Goal: Task Accomplishment & Management: Manage account settings

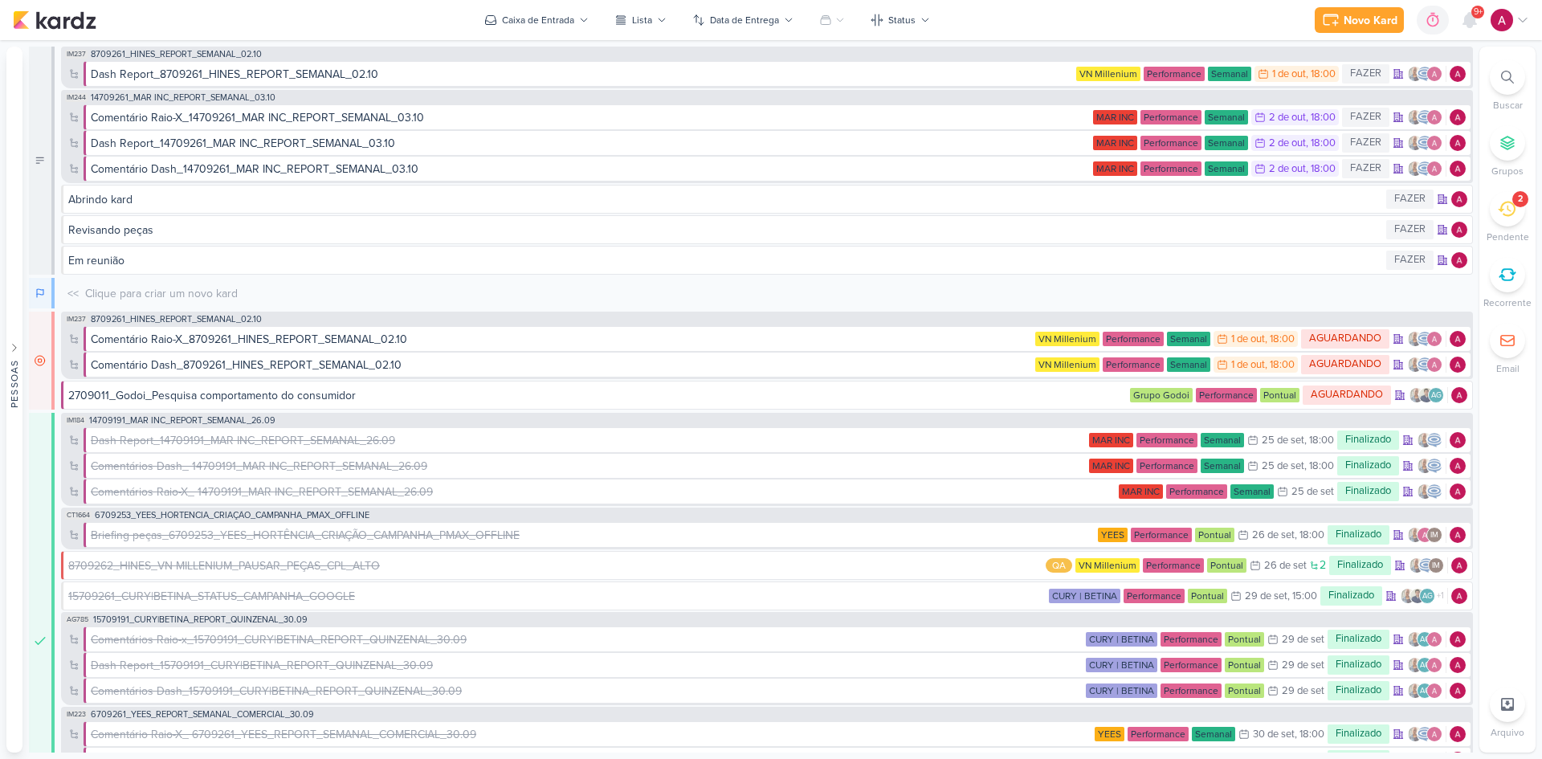
click at [1523, 18] on icon at bounding box center [1523, 20] width 13 height 13
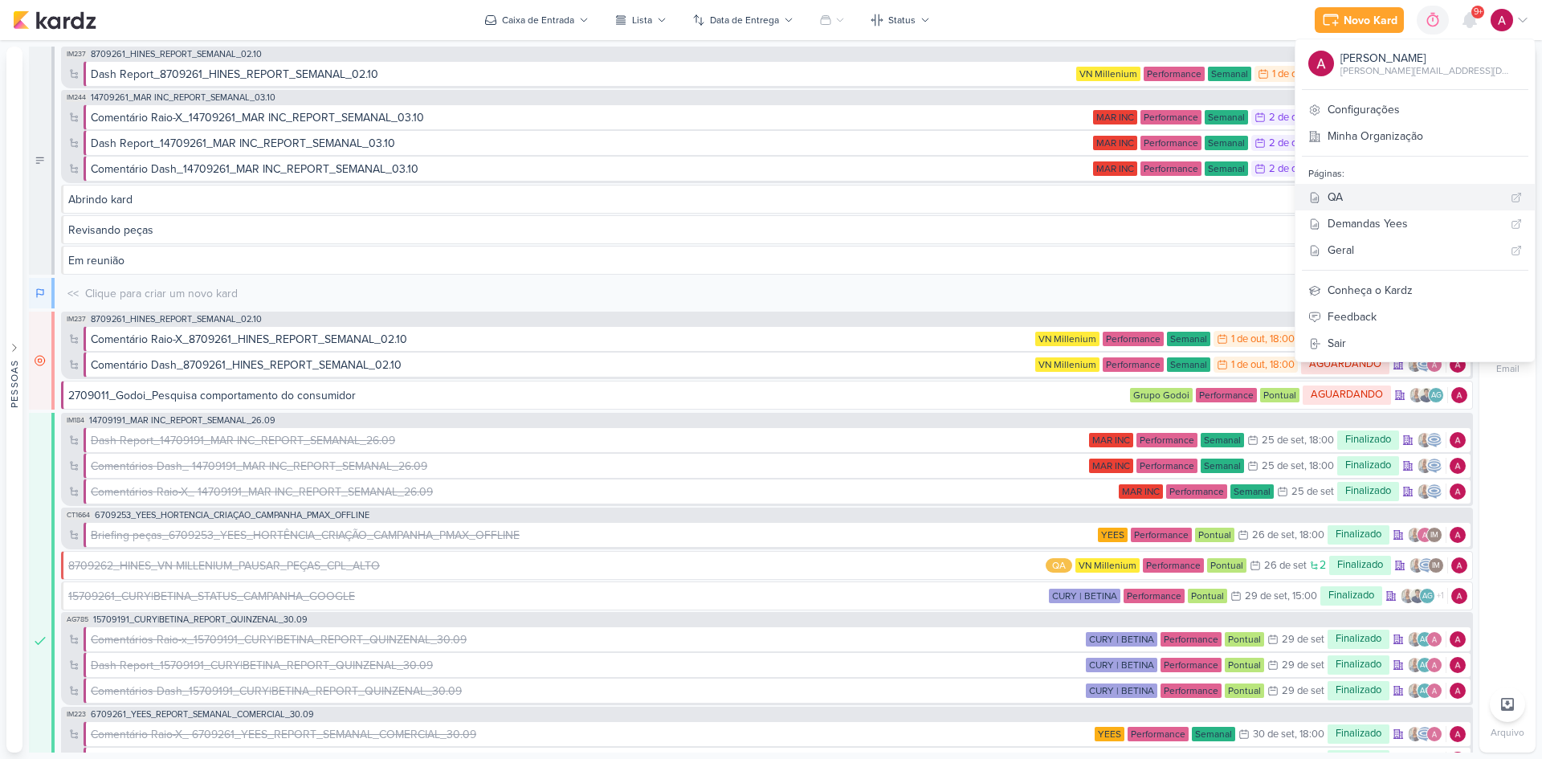
click at [1398, 205] on div "QA" at bounding box center [1416, 197] width 177 height 17
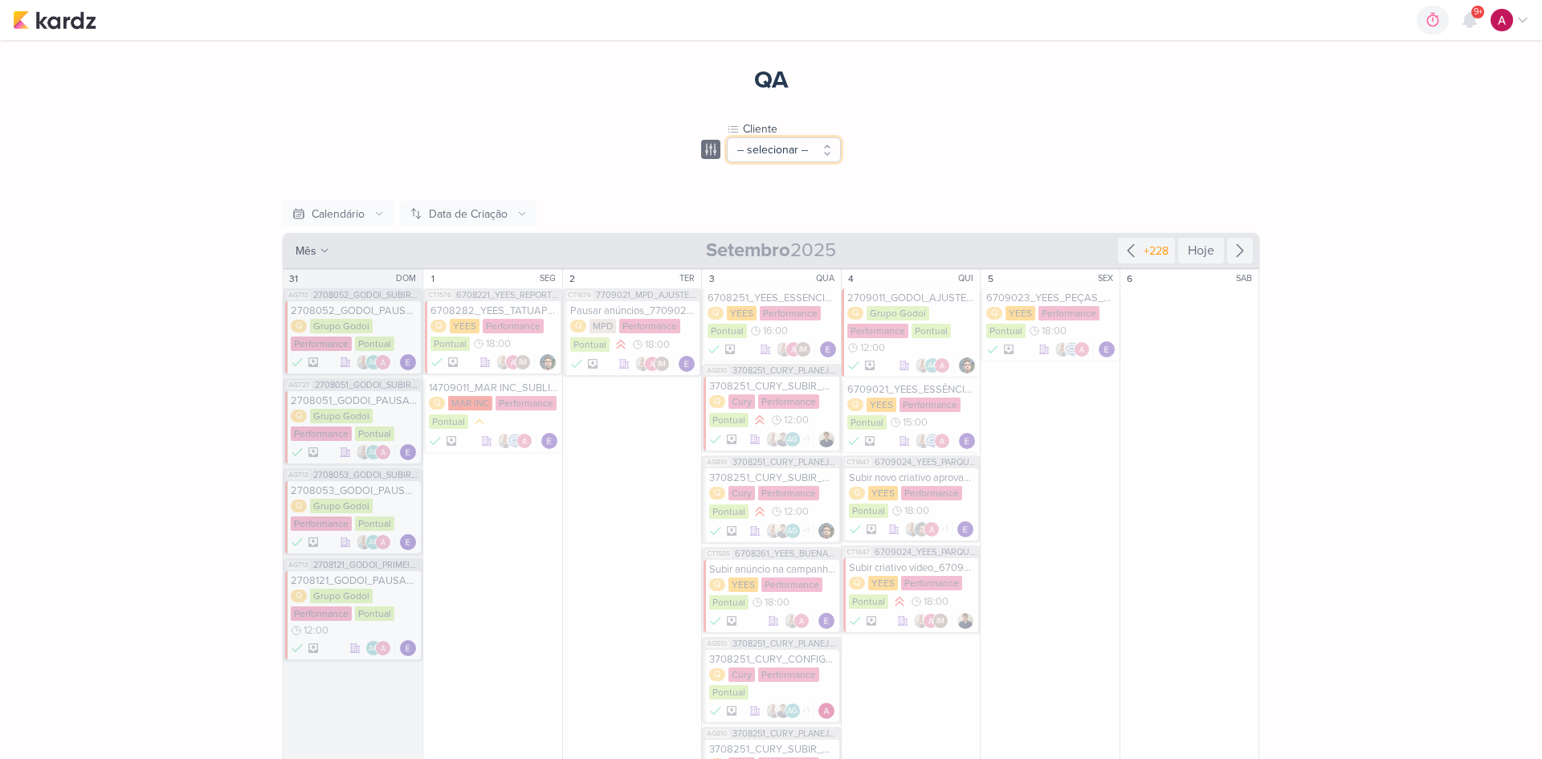
click at [796, 145] on button "-- selecionar --" at bounding box center [784, 149] width 114 height 25
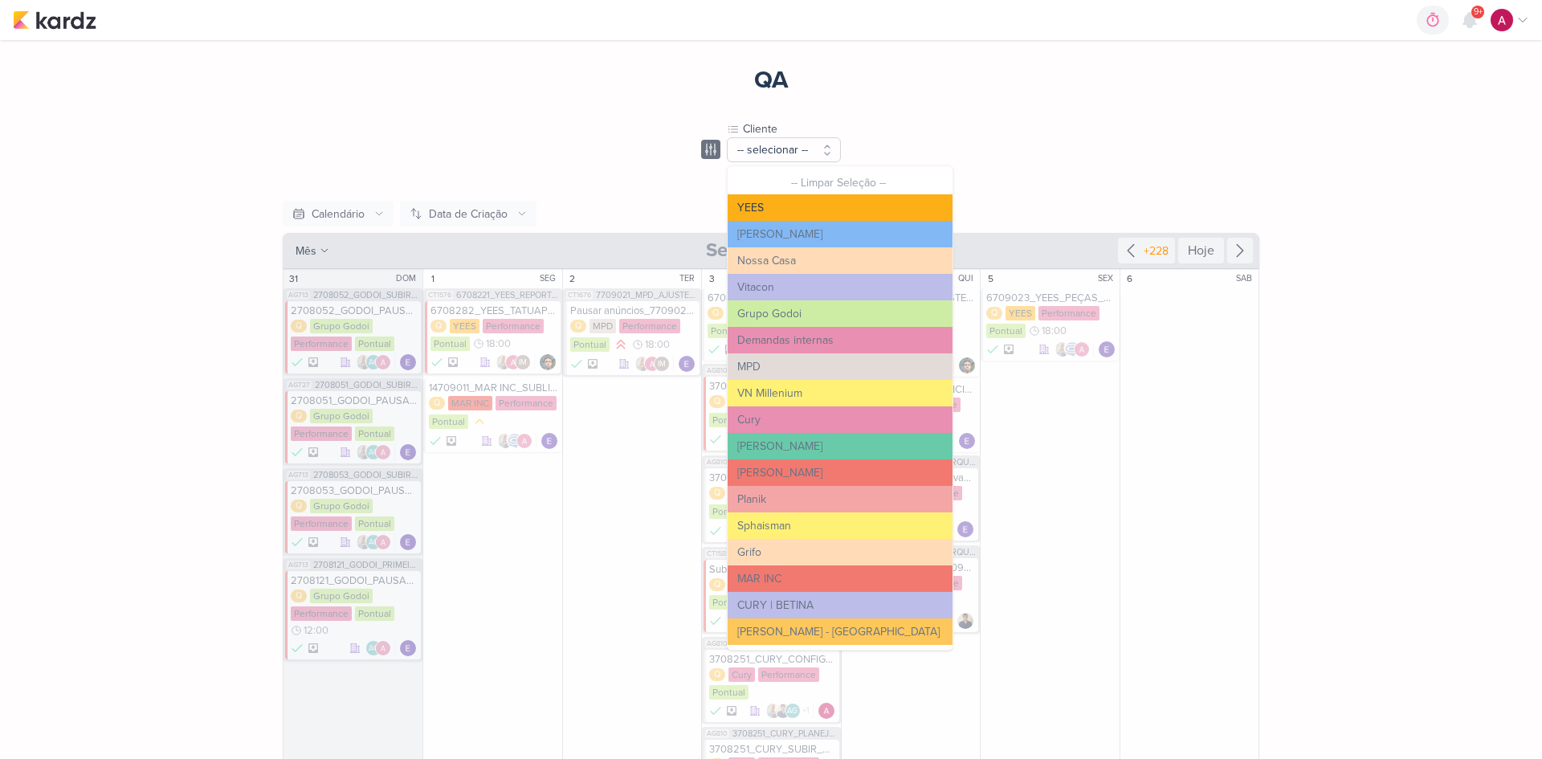
click at [760, 214] on button "YEES" at bounding box center [840, 207] width 225 height 27
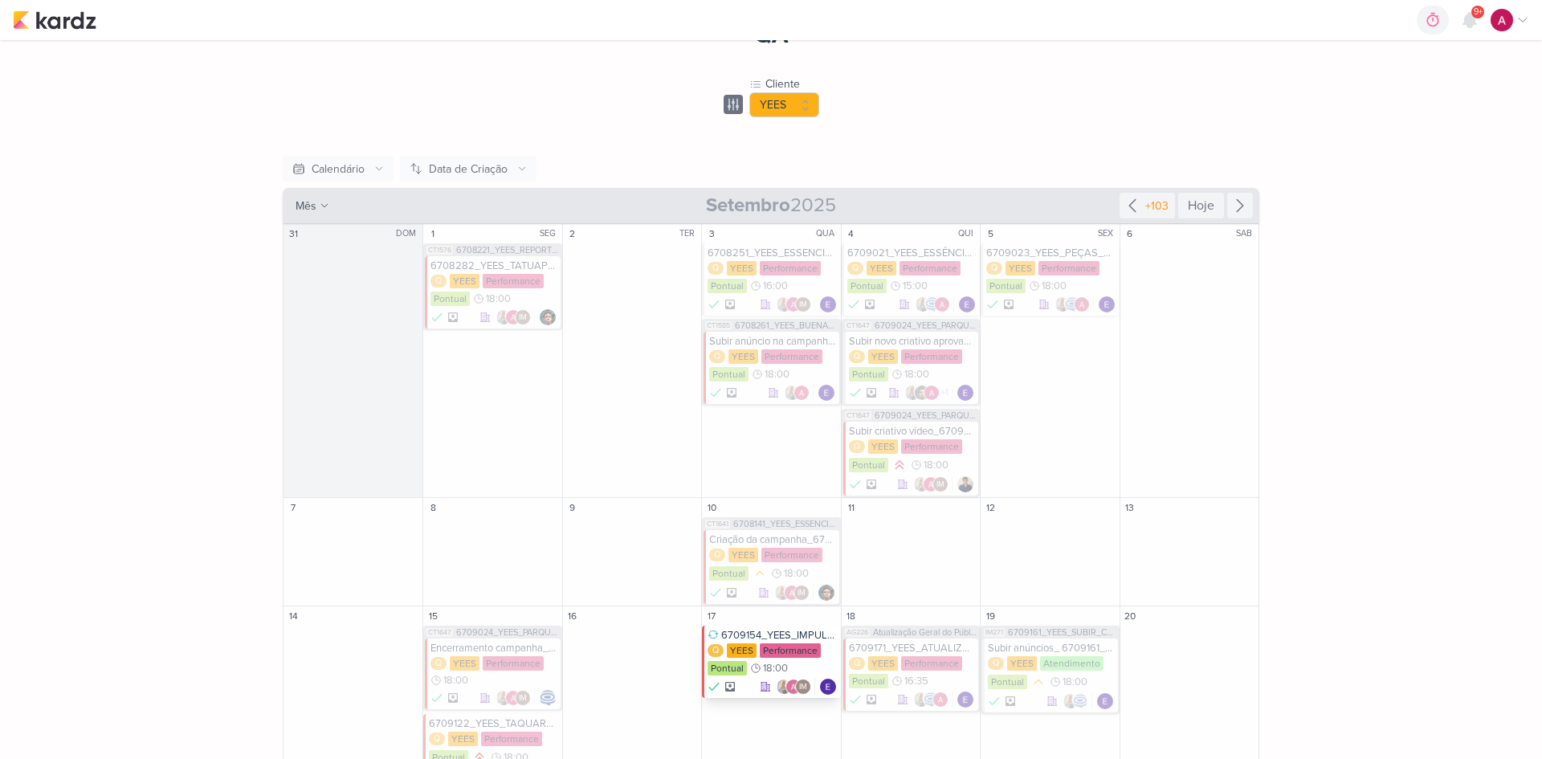
scroll to position [80, 0]
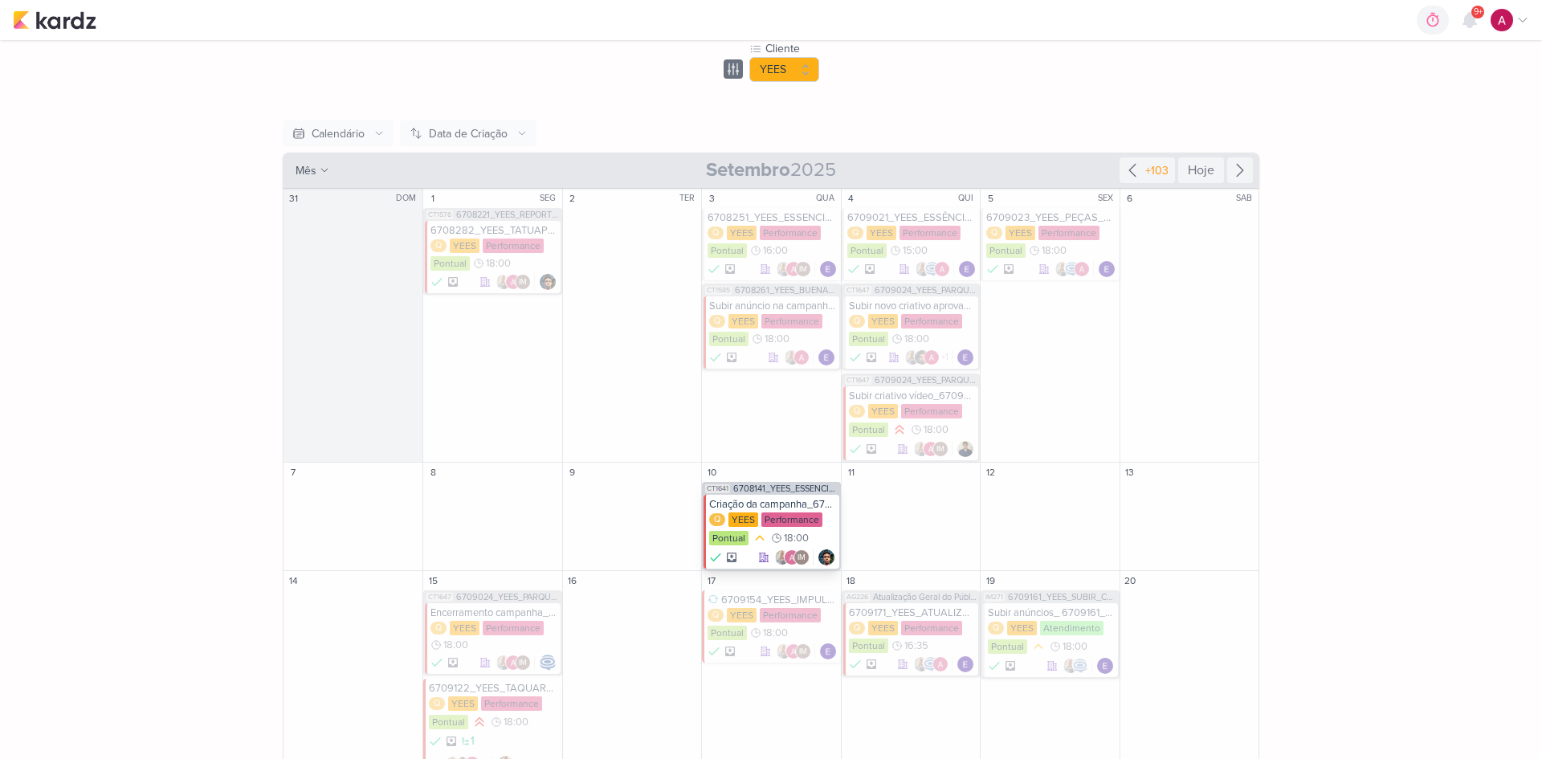
click at [794, 498] on div "Criação da campanha_6708141_YEES_ESSENCIA_CAMPOLIM_PMAX_OFFLINE" at bounding box center [772, 504] width 126 height 13
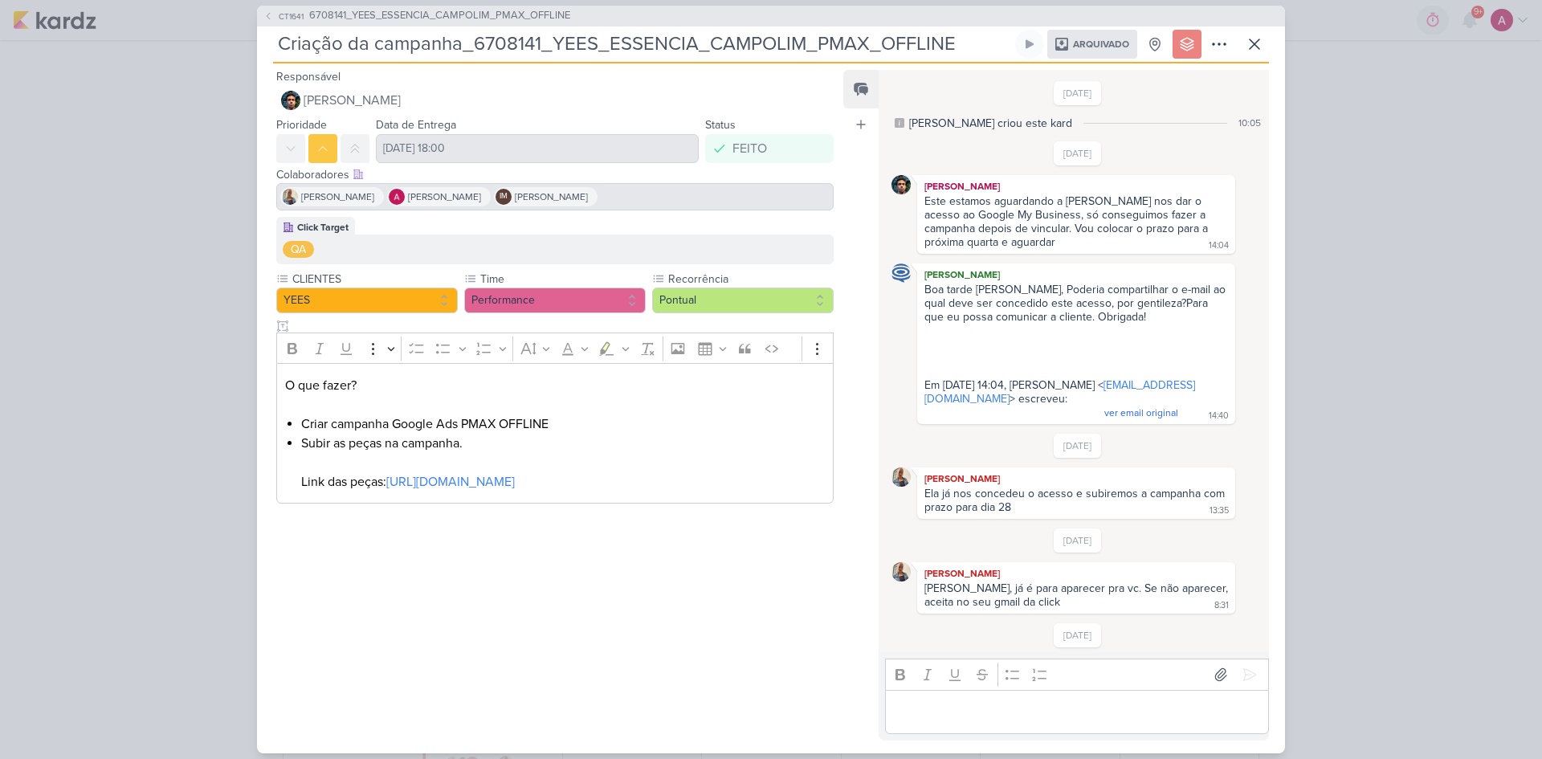
scroll to position [343, 0]
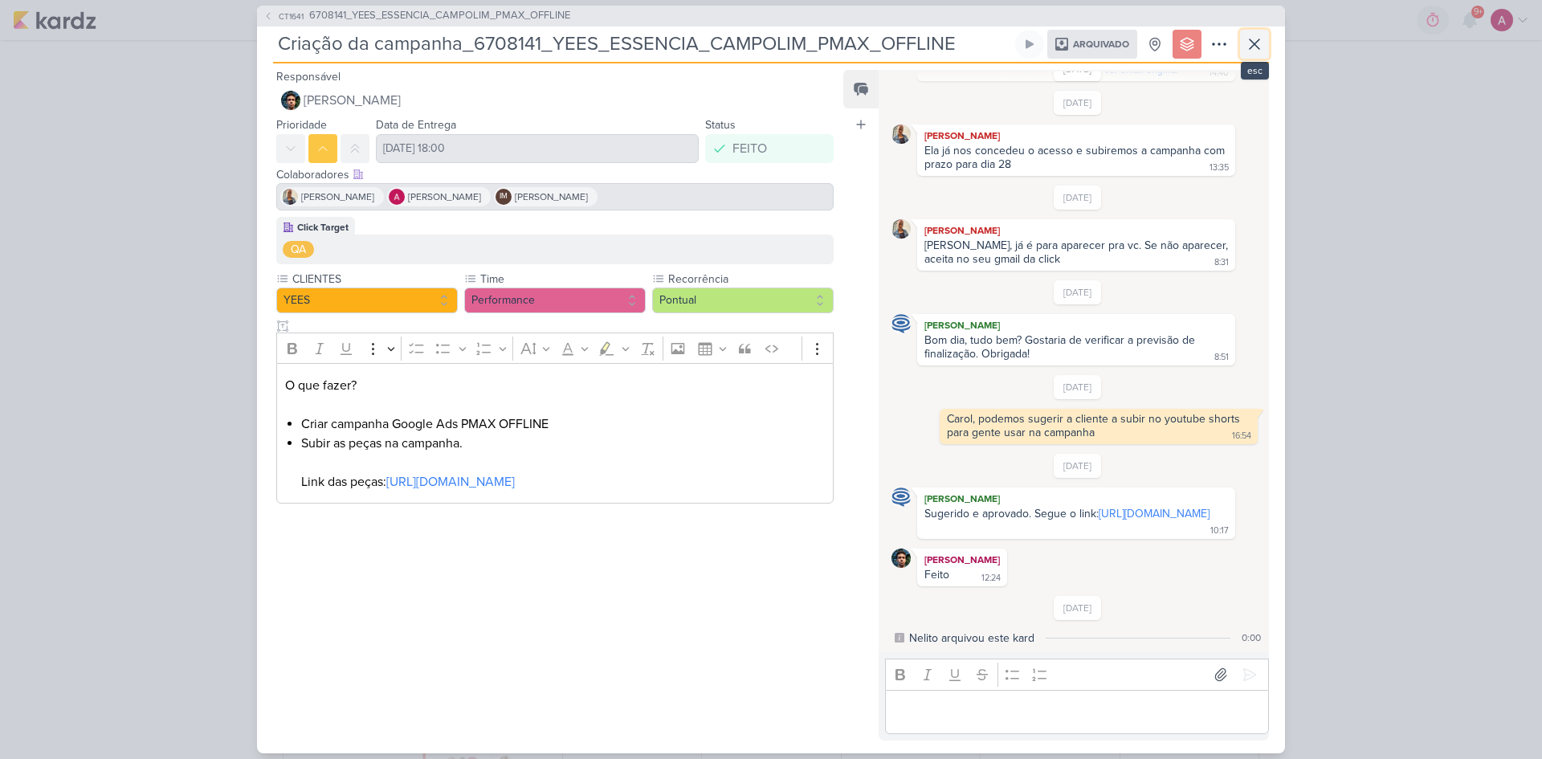
click at [1256, 46] on icon at bounding box center [1255, 44] width 10 height 10
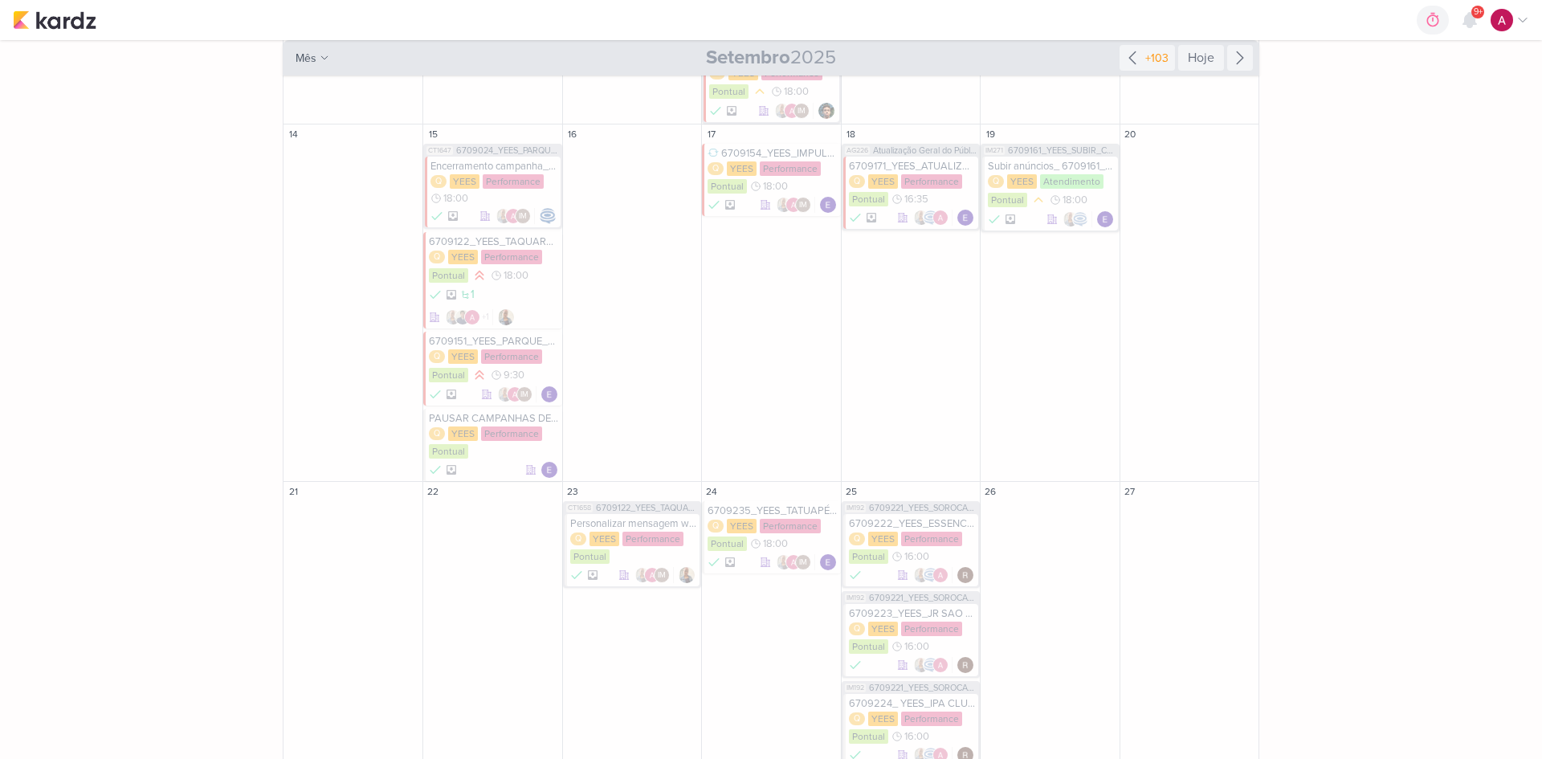
scroll to position [562, 0]
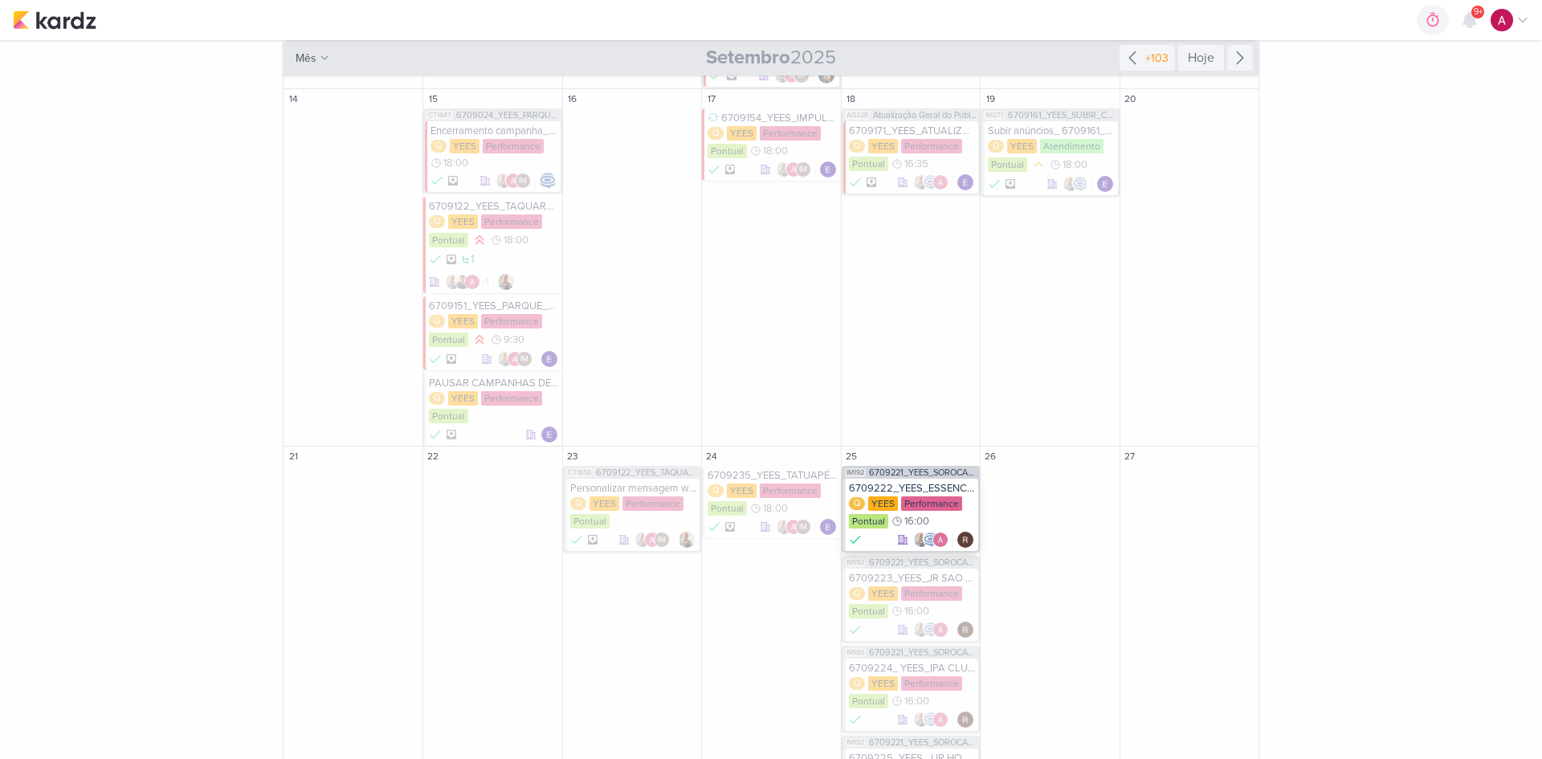
click at [915, 486] on div "6709222_YEES_ESSENCIA_AJUSTES_CAMPANHAS" at bounding box center [912, 488] width 126 height 13
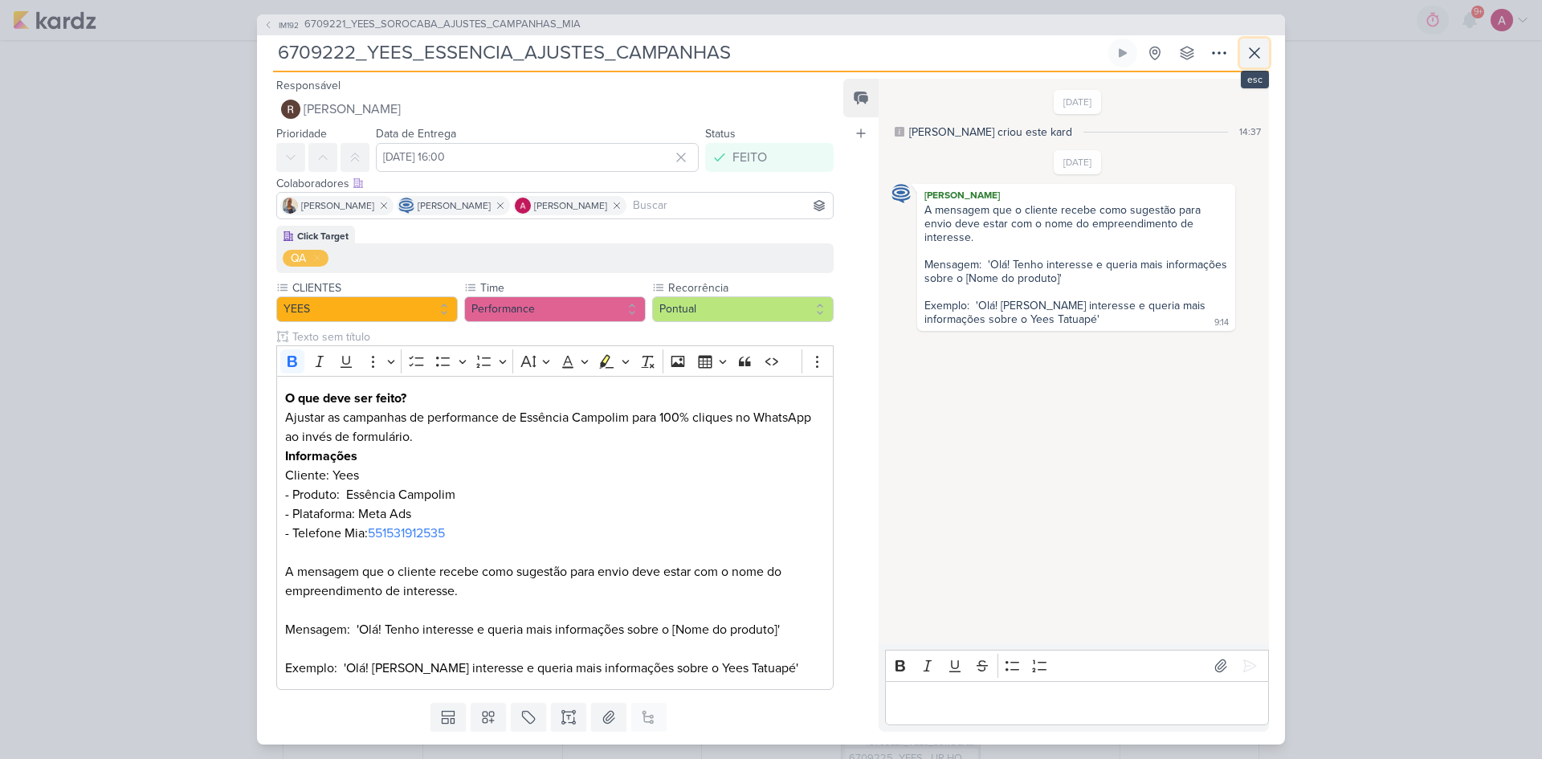
click at [1252, 45] on icon at bounding box center [1254, 52] width 19 height 19
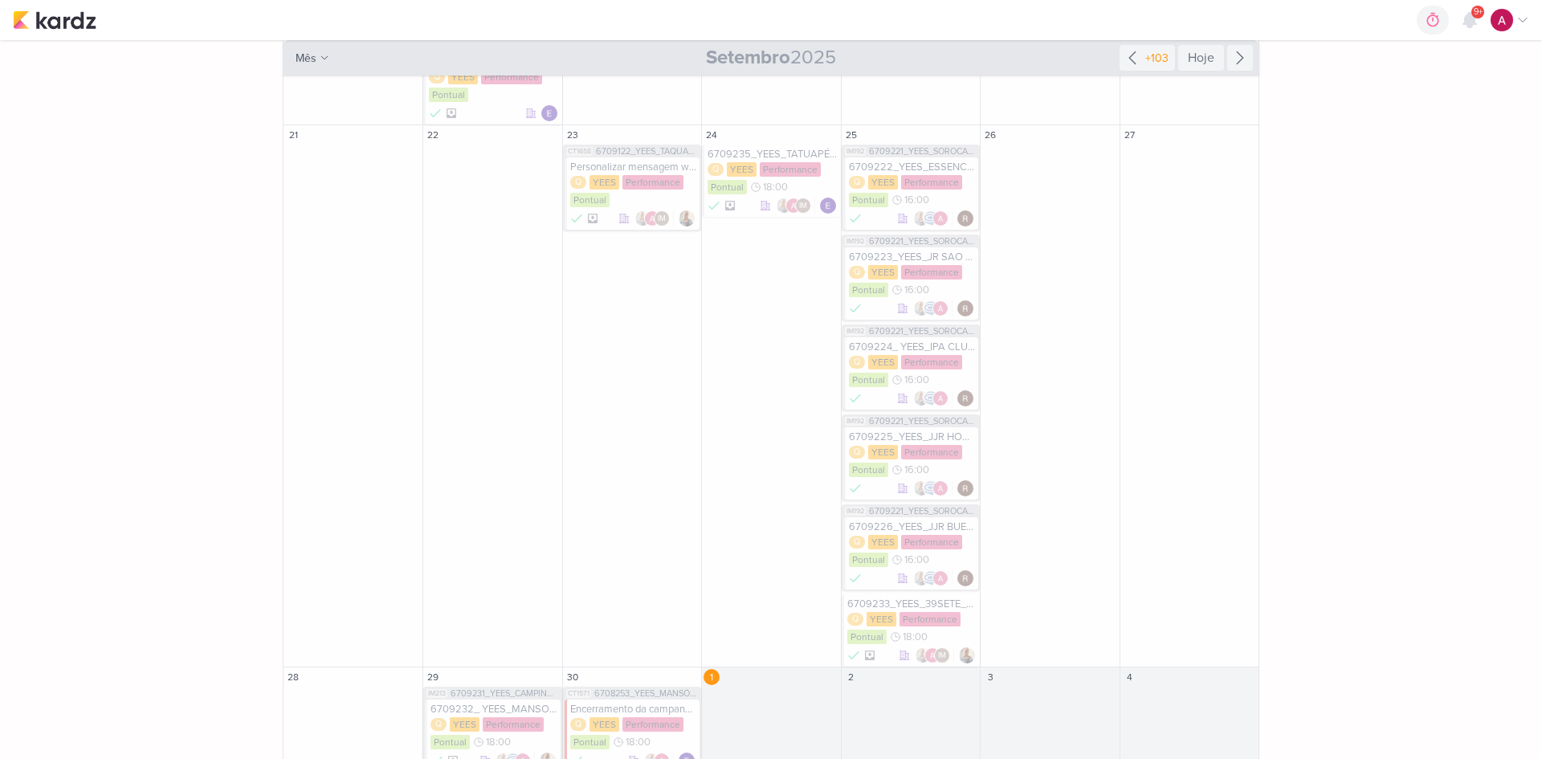
scroll to position [905, 0]
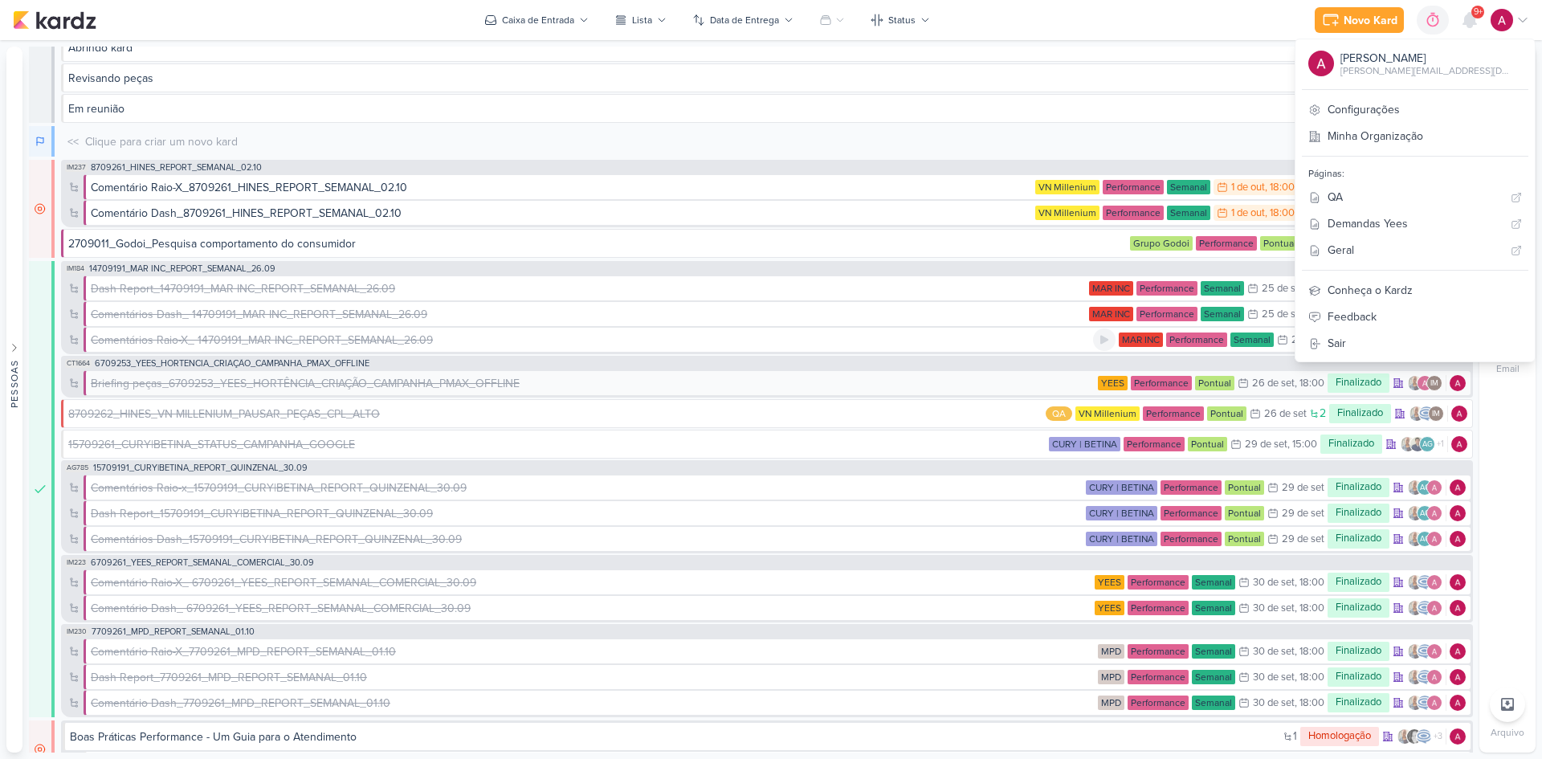
scroll to position [161, 0]
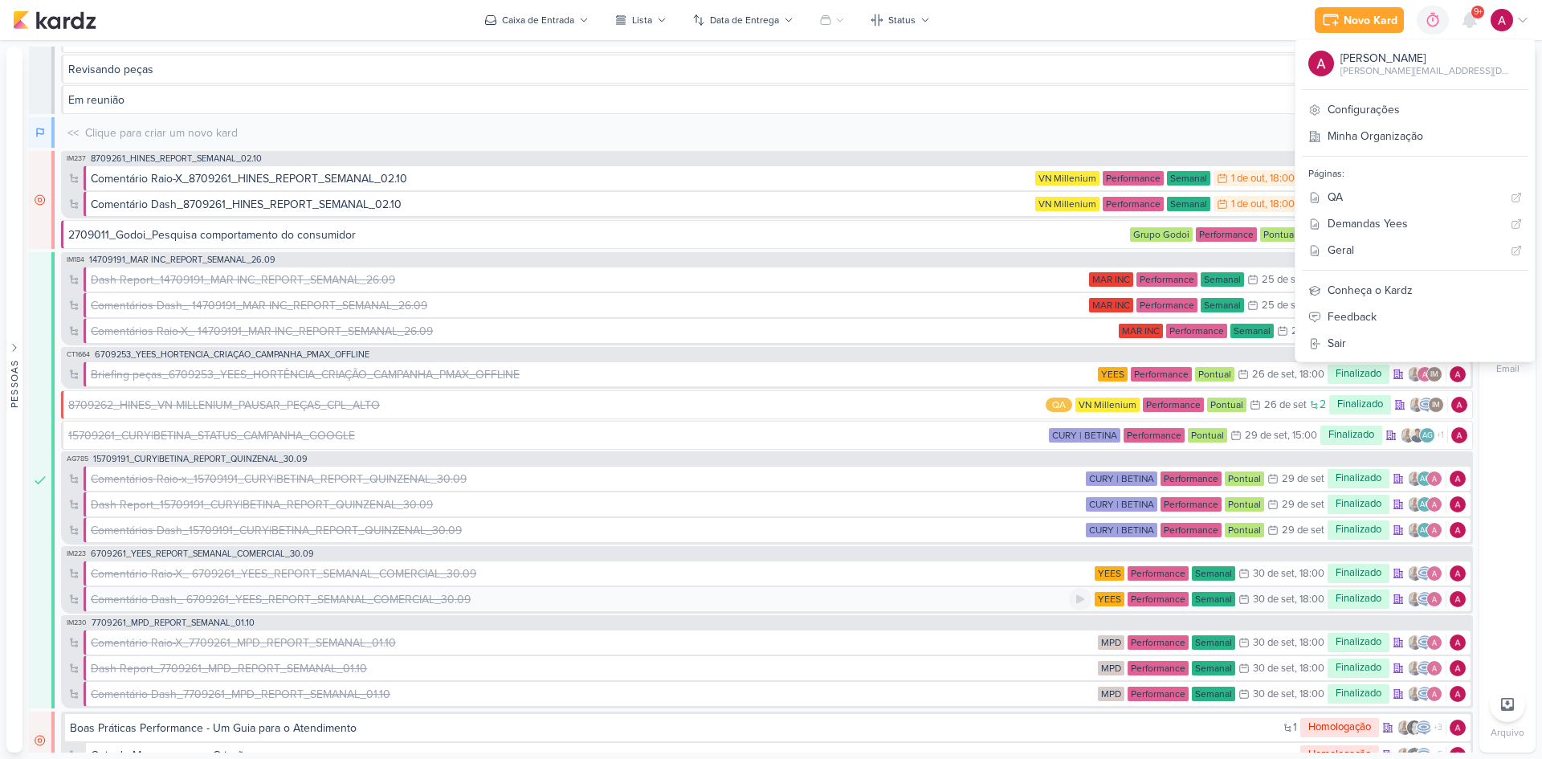
click at [380, 598] on div "Comentário Dash_ 6709261_YEES_REPORT_SEMANAL_COMERCIAL_30.09" at bounding box center [281, 599] width 380 height 17
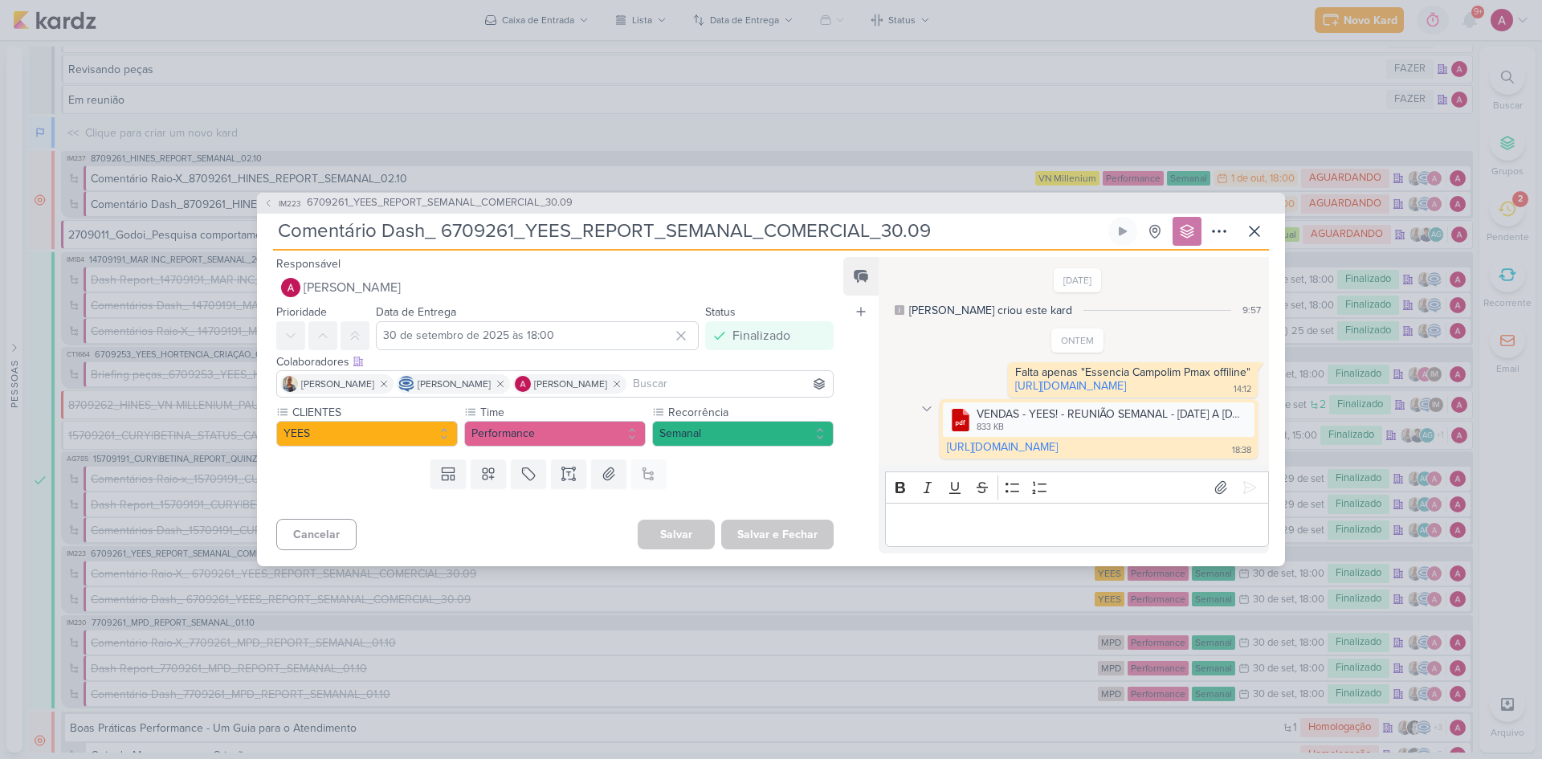
click at [925, 415] on icon at bounding box center [927, 408] width 13 height 13
click at [940, 443] on icon at bounding box center [937, 437] width 13 height 13
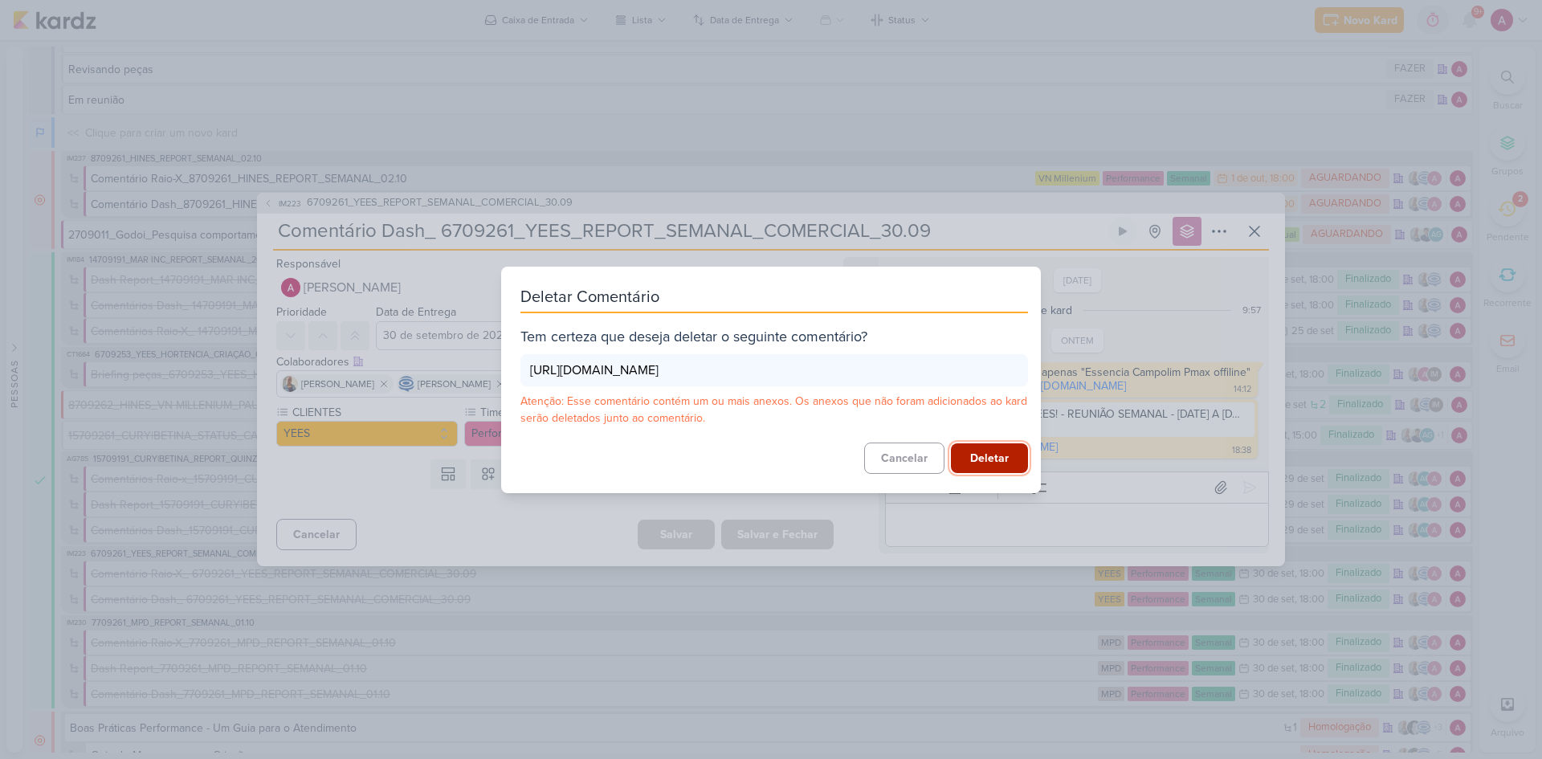
click at [982, 467] on button "Deletar" at bounding box center [989, 458] width 77 height 30
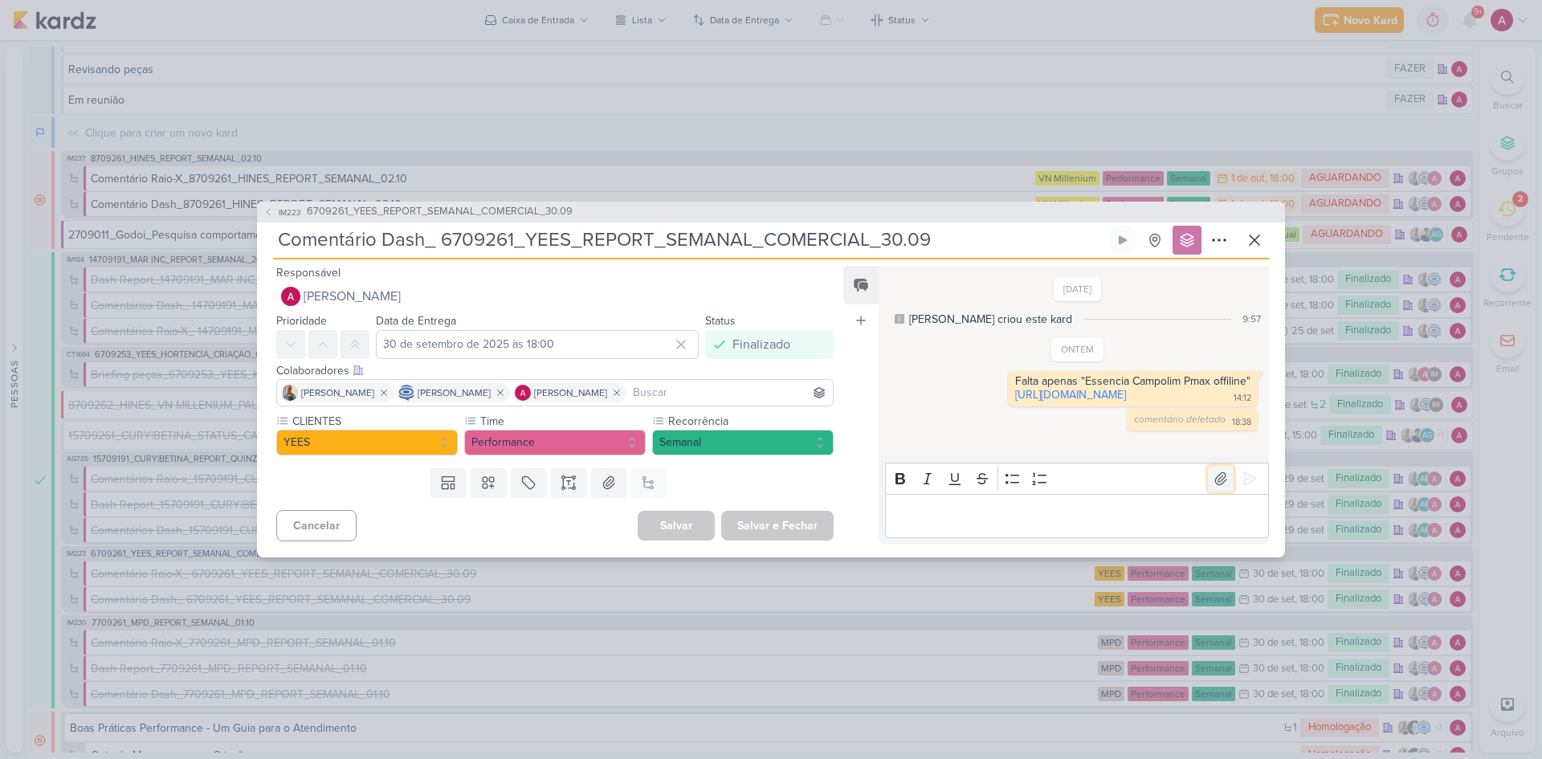
click at [1213, 487] on icon at bounding box center [1221, 479] width 16 height 16
click at [1011, 525] on p "Editor editing area: main" at bounding box center [1076, 515] width 367 height 19
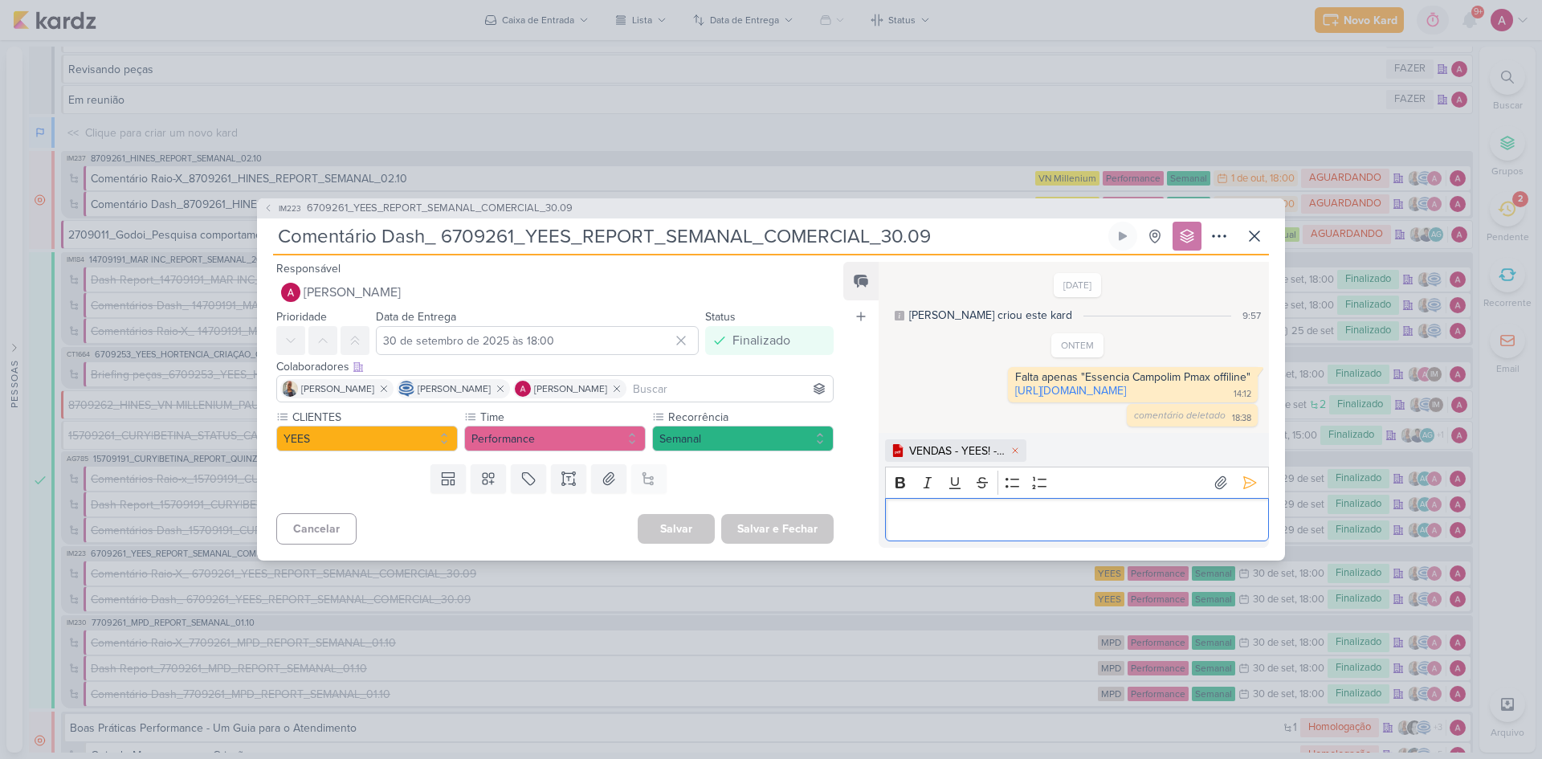
click at [1027, 529] on p "Editor editing area: main" at bounding box center [1076, 519] width 367 height 19
click at [1248, 491] on icon at bounding box center [1250, 483] width 16 height 16
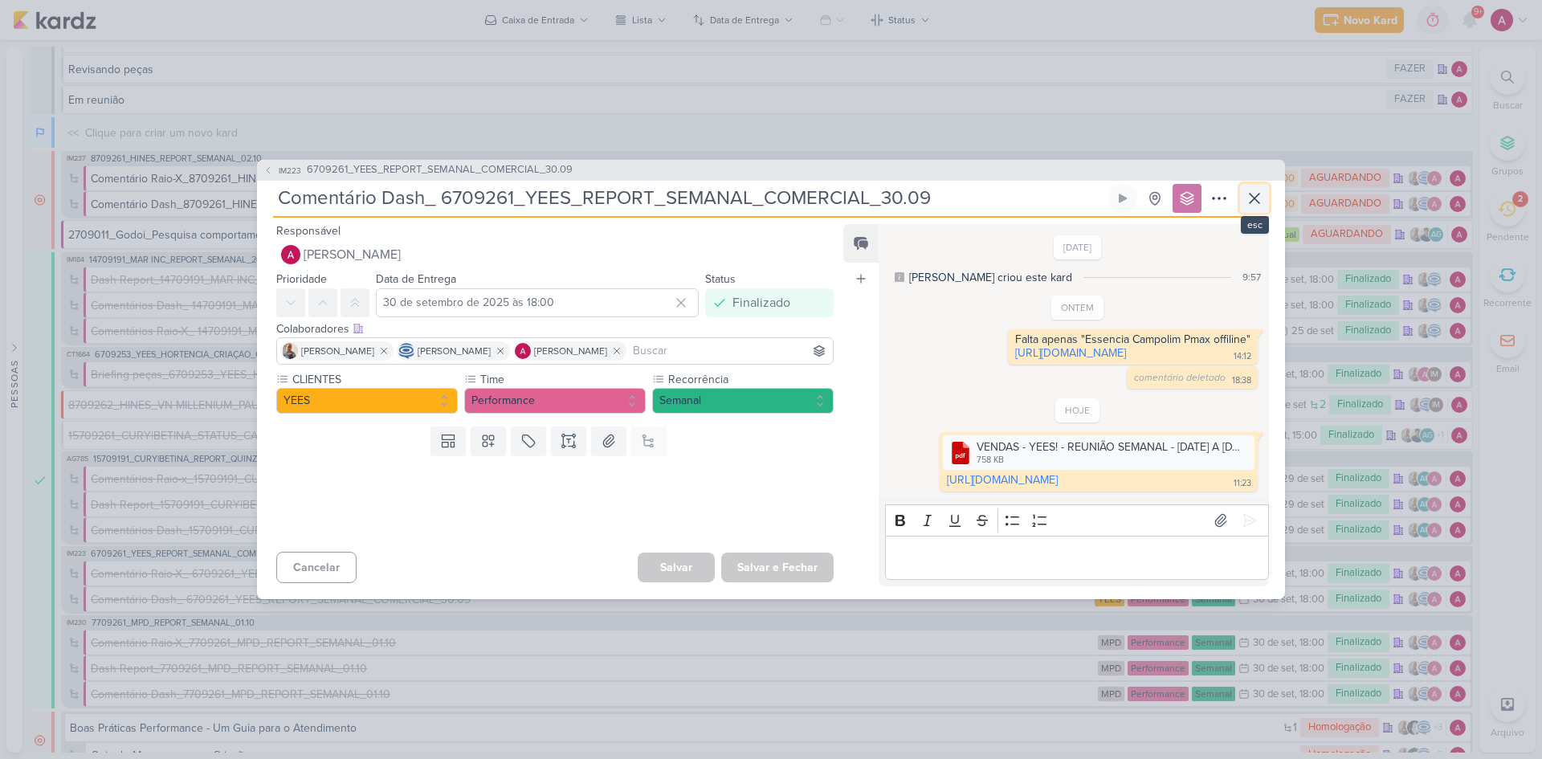
click at [1248, 189] on icon at bounding box center [1254, 198] width 19 height 19
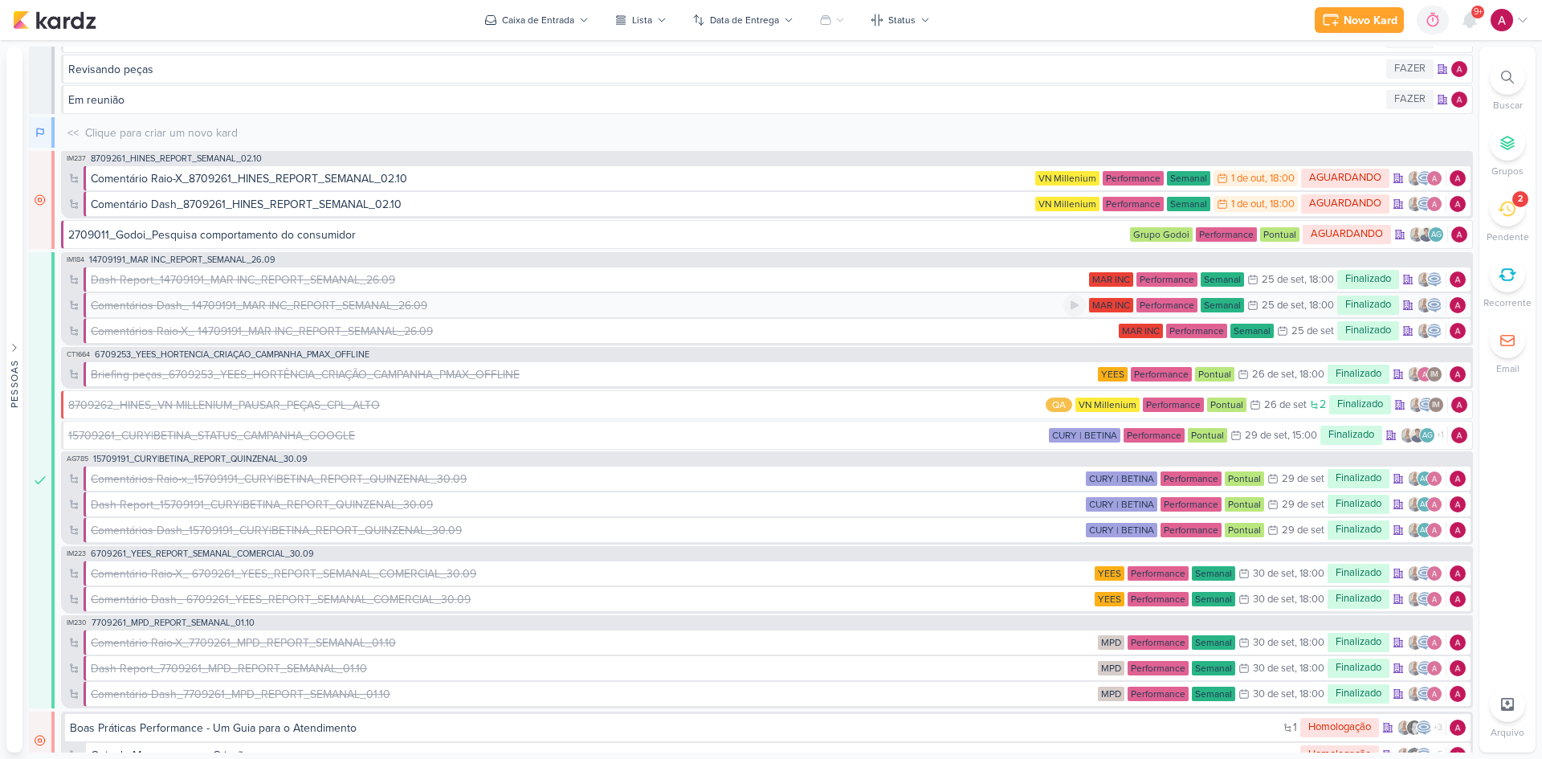
scroll to position [0, 0]
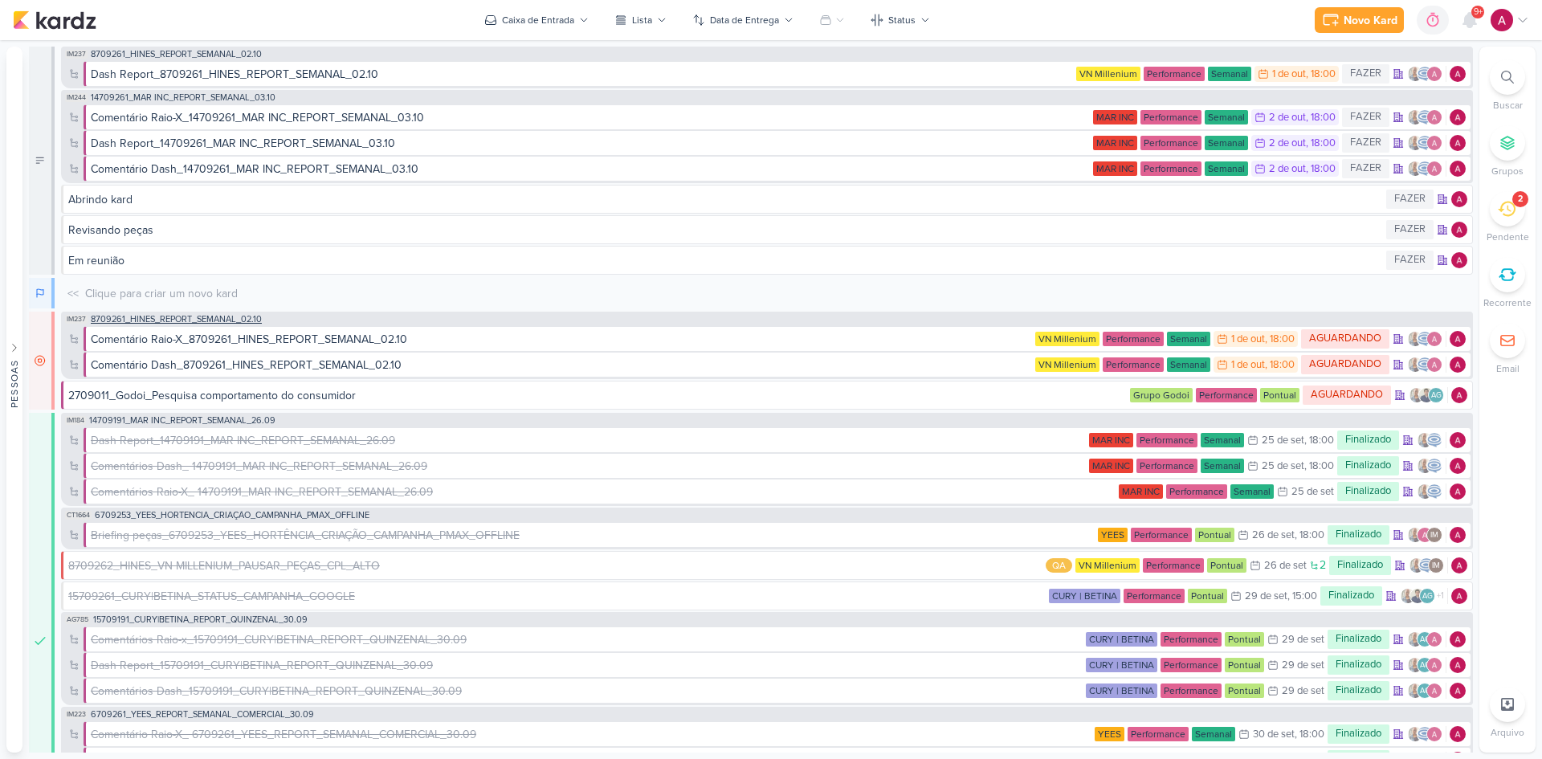
click at [222, 315] on span "8709261_HINES_REPORT_SEMANAL_02.10" at bounding box center [176, 319] width 171 height 9
